Goal: Information Seeking & Learning: Find specific fact

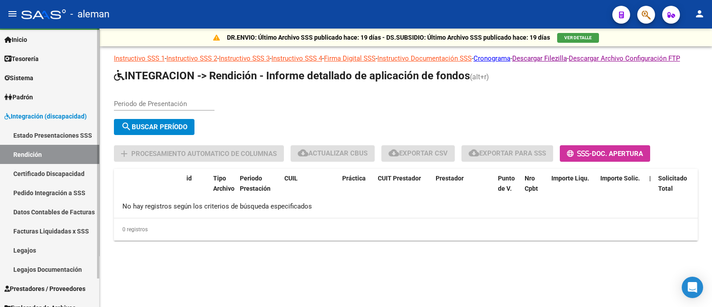
scroll to position [31, 0]
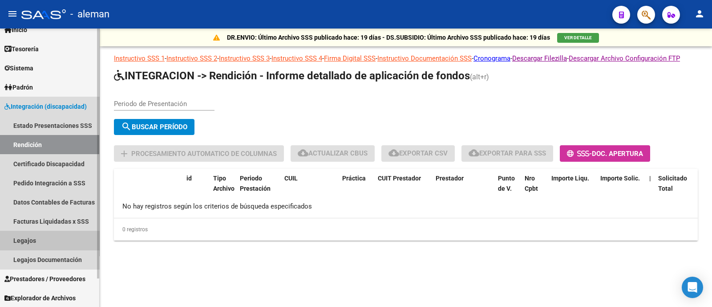
click at [50, 243] on link "Legajos" at bounding box center [49, 240] width 99 height 19
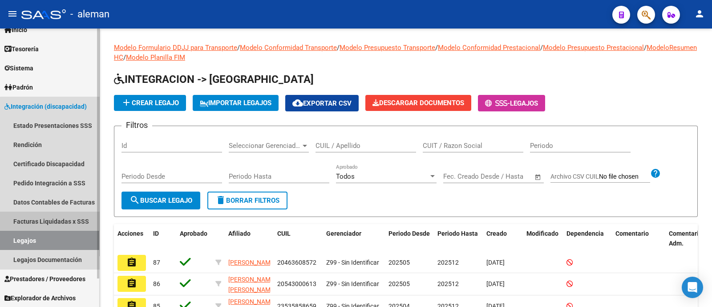
click at [59, 215] on link "Facturas Liquidadas x SSS" at bounding box center [49, 220] width 99 height 19
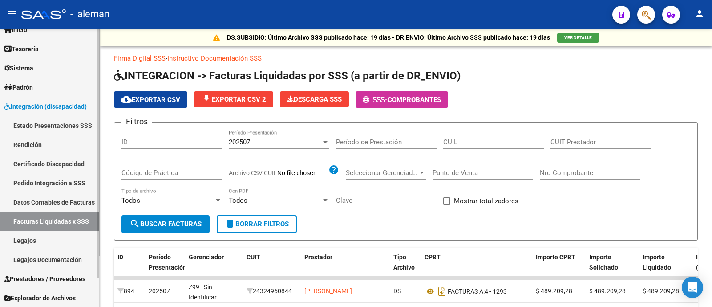
click at [53, 243] on link "Legajos" at bounding box center [49, 240] width 99 height 19
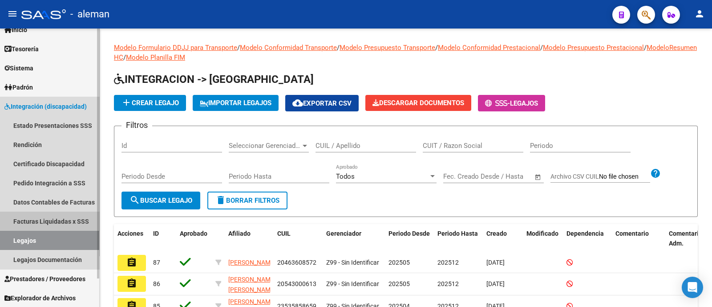
click at [73, 219] on link "Facturas Liquidadas x SSS" at bounding box center [49, 220] width 99 height 19
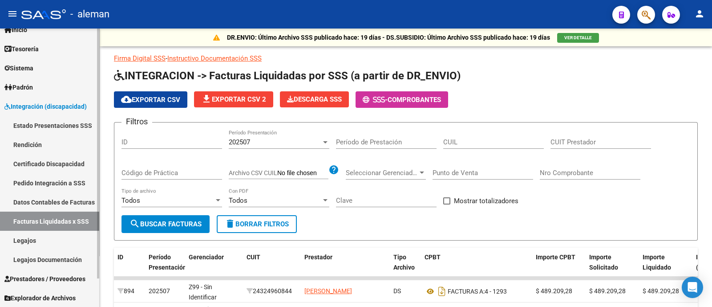
click at [50, 163] on link "Certificado Discapacidad" at bounding box center [49, 163] width 99 height 19
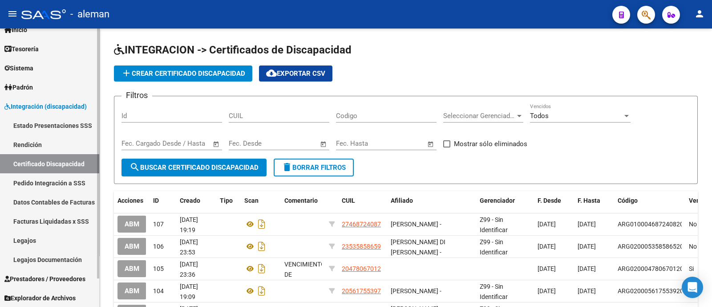
click at [55, 284] on link "Prestadores / Proveedores" at bounding box center [49, 278] width 99 height 19
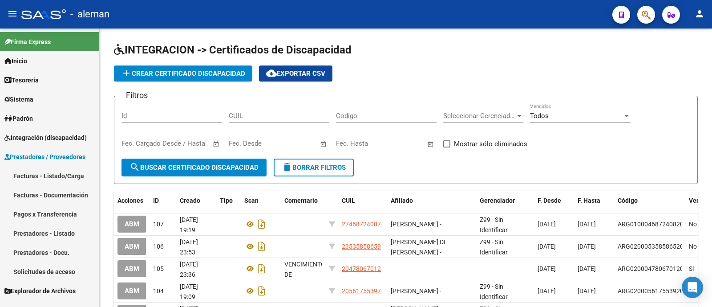
click at [69, 232] on link "Prestadores - Listado" at bounding box center [49, 232] width 99 height 19
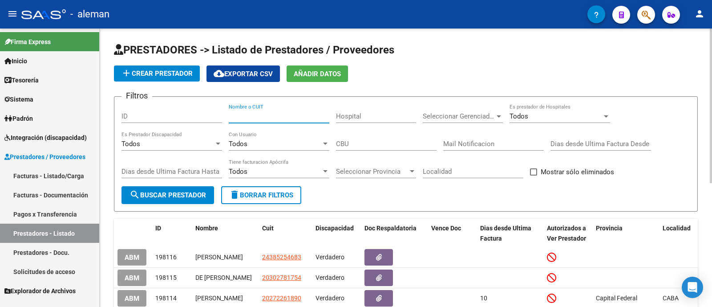
click at [280, 116] on input "Nombre o CUIT" at bounding box center [279, 116] width 101 height 8
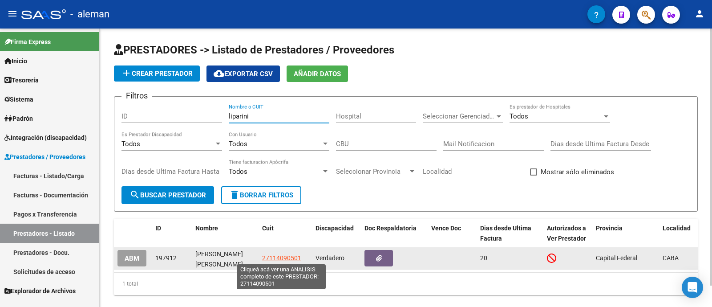
type input "liparini"
click at [280, 256] on span "27114090501" at bounding box center [281, 257] width 39 height 7
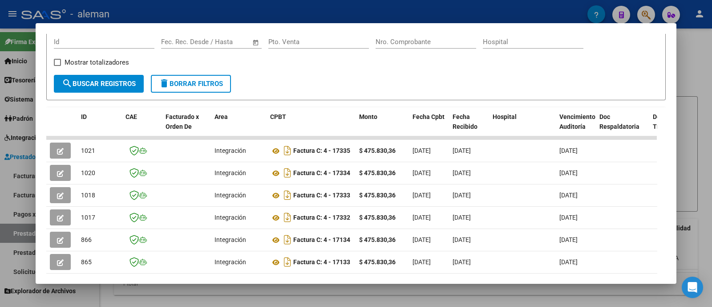
scroll to position [154, 0]
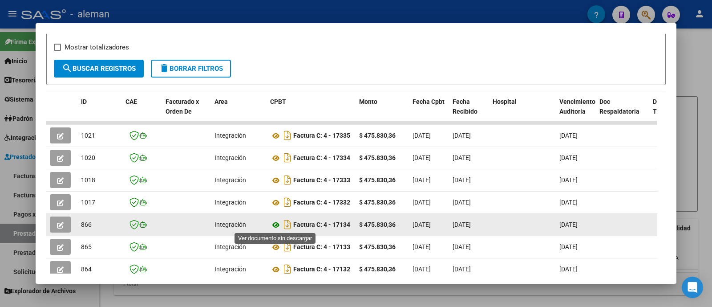
click at [273, 223] on icon at bounding box center [276, 224] width 12 height 11
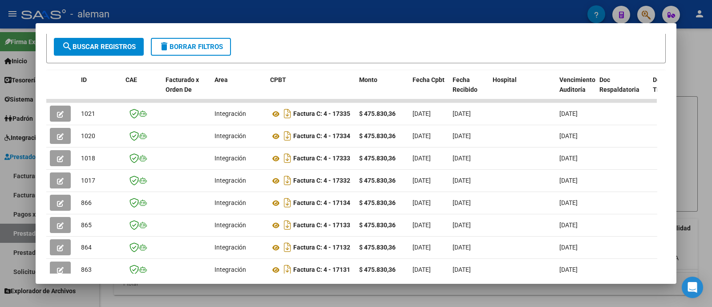
scroll to position [209, 0]
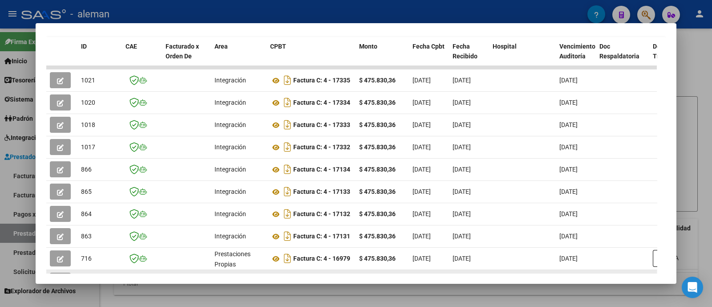
drag, startPoint x: 65, startPoint y: 272, endPoint x: 89, endPoint y: 272, distance: 24.5
drag, startPoint x: 69, startPoint y: 273, endPoint x: 82, endPoint y: 273, distance: 13.8
click at [82, 273] on mat-dialog-container "Análisis Prestador - CUIT: 27114090501 cloud_download Exportar CSV ABM ARCA Imp…" at bounding box center [356, 153] width 641 height 261
drag, startPoint x: 66, startPoint y: 271, endPoint x: 147, endPoint y: 271, distance: 81.0
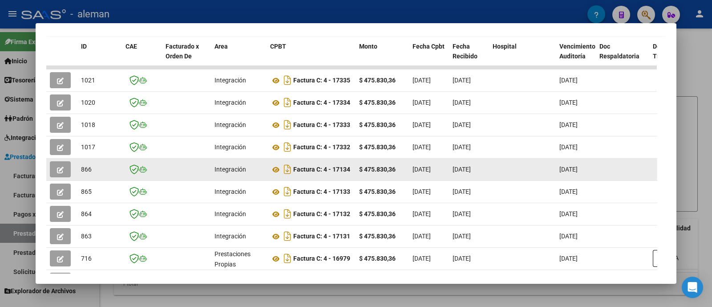
click at [404, 172] on div "$ 475.830,36" at bounding box center [382, 169] width 46 height 10
click at [405, 162] on datatable-body-cell "$ 475.830,36" at bounding box center [382, 169] width 53 height 22
click at [339, 159] on datatable-body-cell "Factura C: 4 - 17134" at bounding box center [311, 169] width 89 height 22
click at [339, 171] on strong "Factura C: 4 - 17134" at bounding box center [321, 169] width 57 height 7
click at [339, 170] on strong "Factura C: 4 - 17134" at bounding box center [321, 169] width 57 height 7
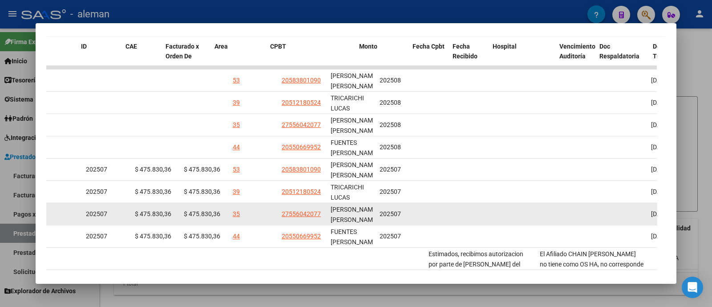
scroll to position [0, 0]
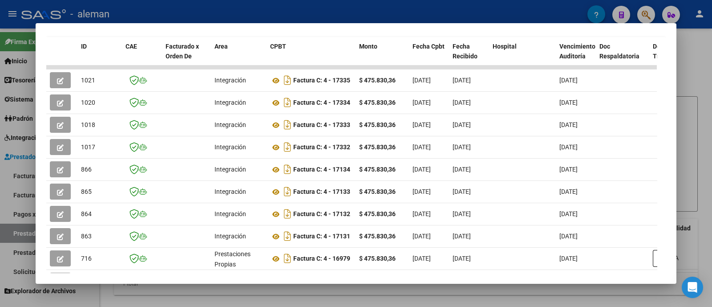
drag, startPoint x: 57, startPoint y: 272, endPoint x: 23, endPoint y: 272, distance: 33.4
click at [23, 272] on div "Análisis Prestador - CUIT: 27114090501 cloud_download Exportar CSV ABM ARCA Imp…" at bounding box center [356, 153] width 712 height 307
drag, startPoint x: 54, startPoint y: 272, endPoint x: 36, endPoint y: 272, distance: 18.3
click at [36, 272] on mat-dialog-content "Análisis Prestador - CUIT: 27114090501 cloud_download Exportar CSV ABM ARCA Imp…" at bounding box center [356, 154] width 641 height 240
drag, startPoint x: 62, startPoint y: 272, endPoint x: 43, endPoint y: 272, distance: 19.1
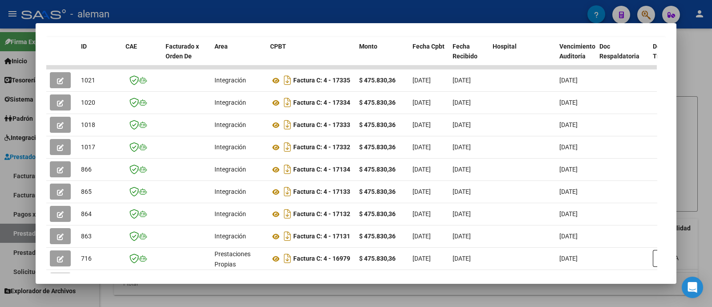
click at [43, 272] on mat-dialog-content "Análisis Prestador - CUIT: 27114090501 cloud_download Exportar CSV ABM ARCA Imp…" at bounding box center [356, 154] width 641 height 240
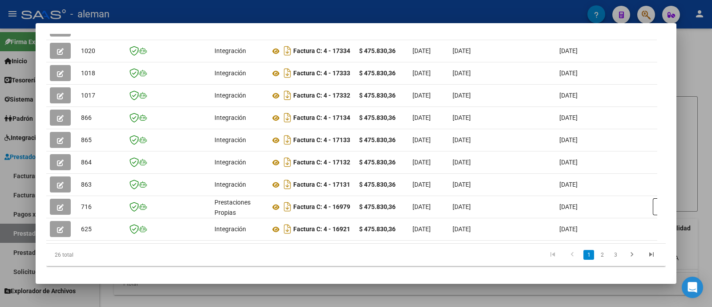
scroll to position [278, 0]
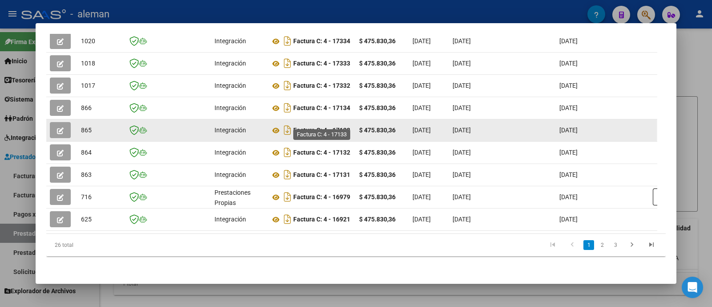
click at [306, 127] on strong "Factura C: 4 - 17133" at bounding box center [321, 130] width 57 height 7
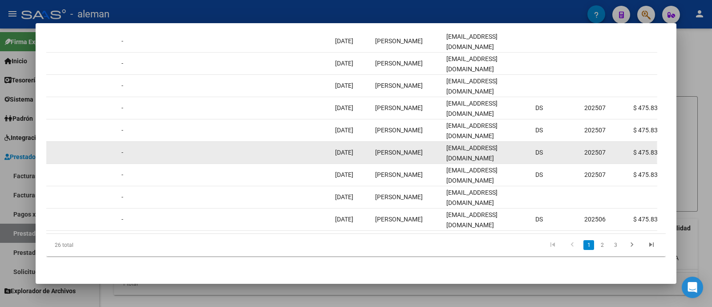
scroll to position [0, 1228]
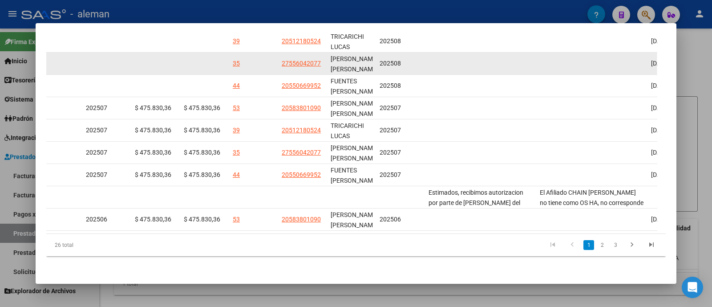
drag, startPoint x: 698, startPoint y: 73, endPoint x: 524, endPoint y: 57, distance: 174.4
click at [697, 73] on div at bounding box center [356, 153] width 712 height 307
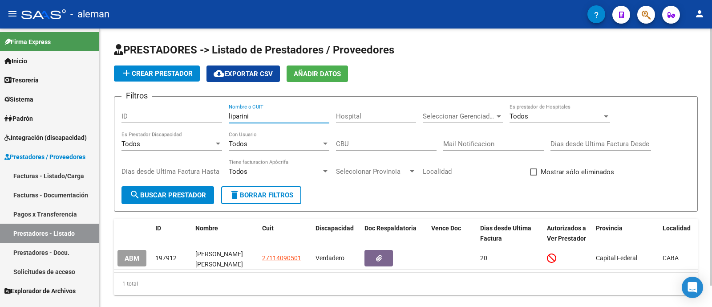
drag, startPoint x: 260, startPoint y: 115, endPoint x: 182, endPoint y: 111, distance: 78.5
click at [182, 111] on div "Filtros ID [PERSON_NAME] Nombre o CUIT Hospital Seleccionar Gerenciador Selecci…" at bounding box center [406, 145] width 569 height 82
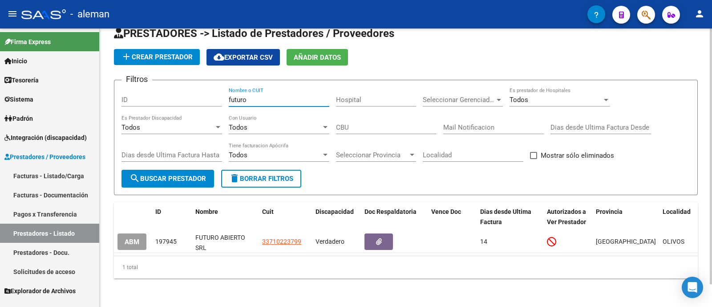
scroll to position [24, 0]
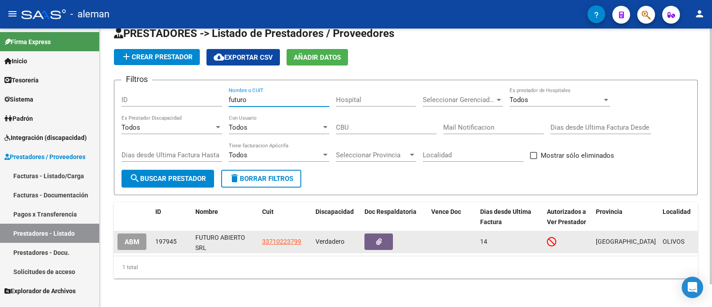
type input "futuro"
click at [285, 238] on span "33710223799" at bounding box center [281, 241] width 39 height 7
type textarea "33710223799"
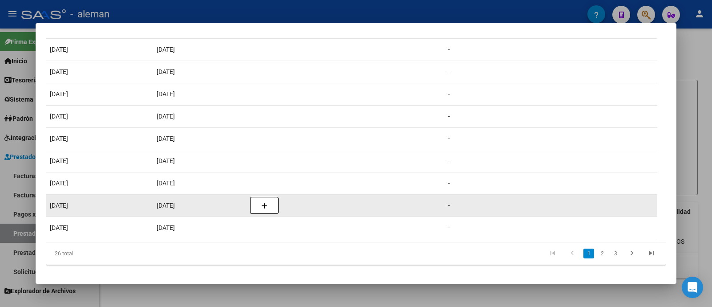
scroll to position [278, 0]
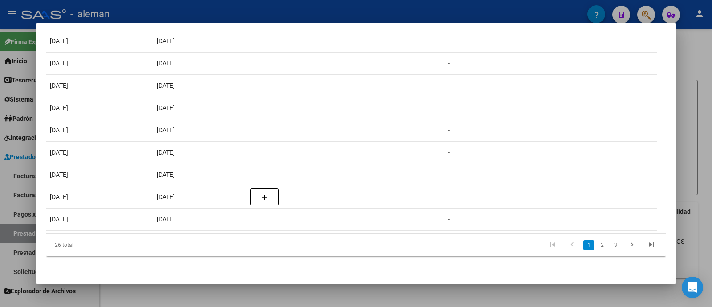
drag, startPoint x: 376, startPoint y: 231, endPoint x: 390, endPoint y: 231, distance: 13.8
click at [390, 231] on div "ID CAE Facturado x Orden De Area CPBT Monto Fecha Cpbt Fecha Recibido Hospital …" at bounding box center [356, 116] width 620 height 281
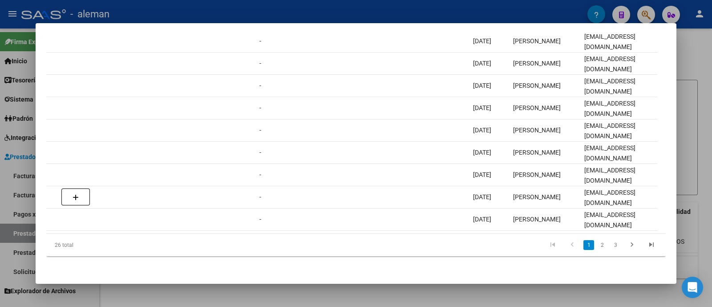
click at [699, 90] on div at bounding box center [356, 153] width 712 height 307
